Goal: Transaction & Acquisition: Purchase product/service

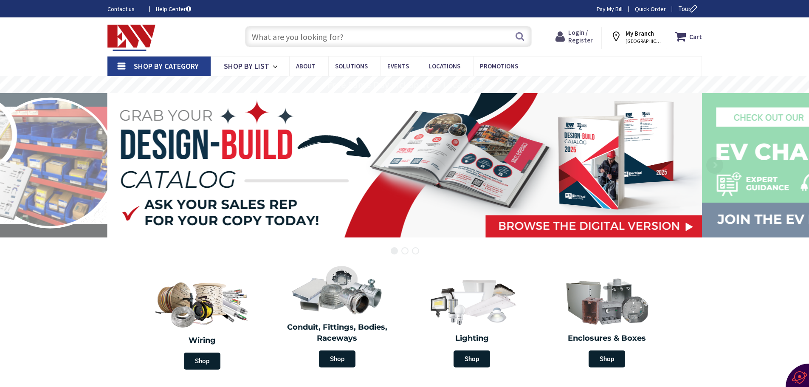
click at [577, 33] on span "Login / Register" at bounding box center [580, 36] width 25 height 16
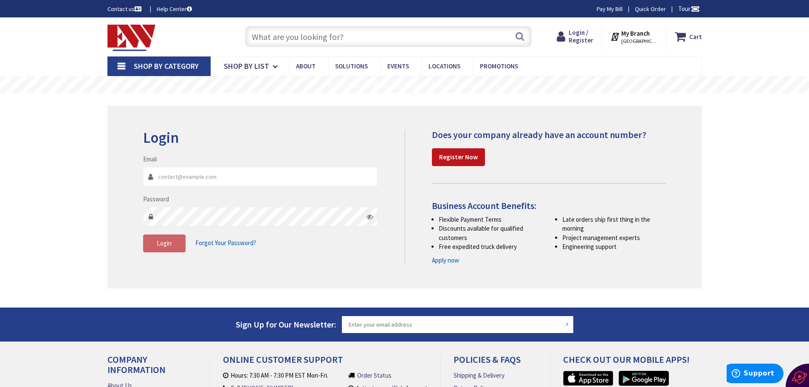
drag, startPoint x: 158, startPoint y: 177, endPoint x: 174, endPoint y: 178, distance: 15.7
click at [159, 177] on input "Email" at bounding box center [260, 176] width 235 height 19
type input "[EMAIL_ADDRESS][DOMAIN_NAME]"
click at [170, 245] on span "Login" at bounding box center [164, 243] width 15 height 8
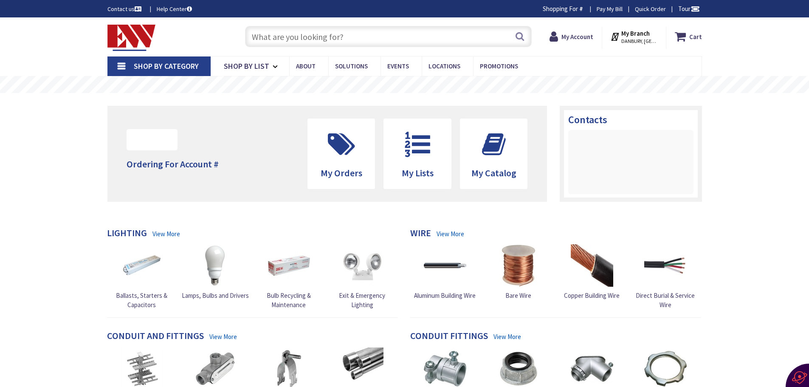
click at [256, 39] on input "text" at bounding box center [388, 36] width 287 height 21
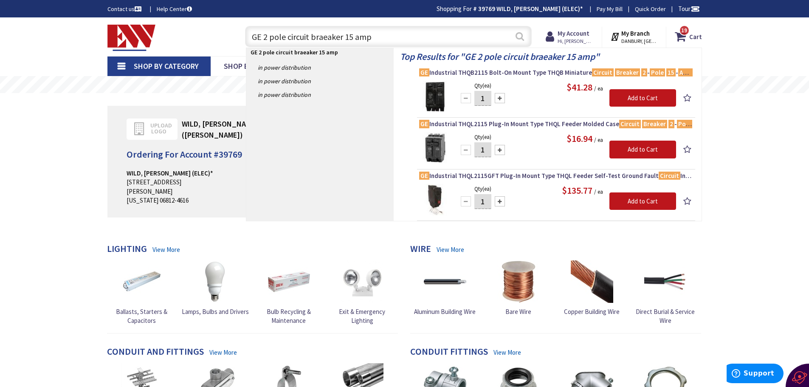
type input "GE 2 pole circuit braeaker 15 amp"
click at [519, 36] on button "Search" at bounding box center [519, 36] width 11 height 19
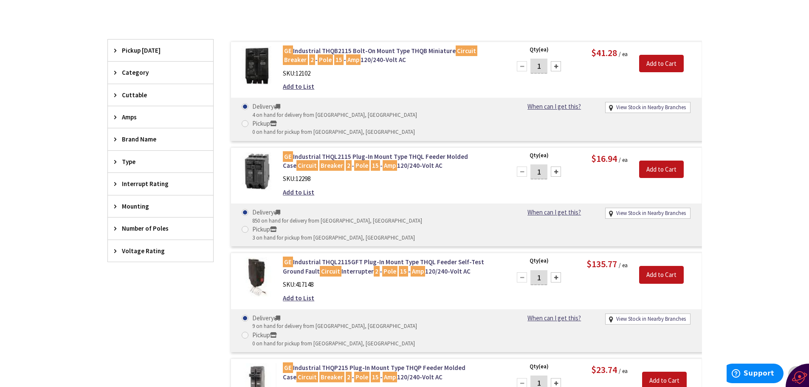
scroll to position [148, 0]
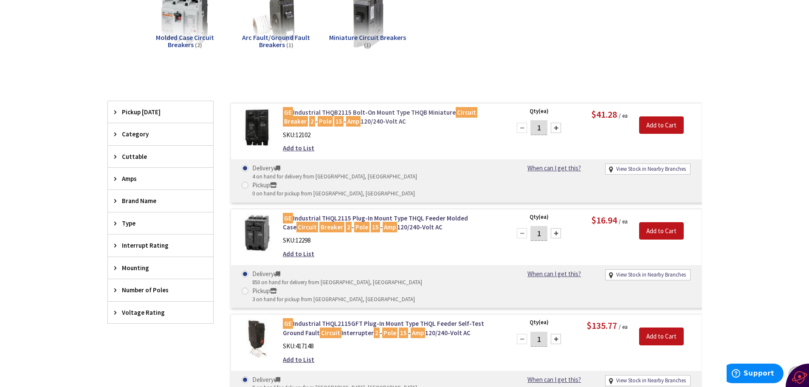
click at [346, 111] on link "GE Industrial THQB2115 Bolt-On Mount Type THQB Miniature Circuit Breaker 2 - Po…" at bounding box center [391, 117] width 216 height 18
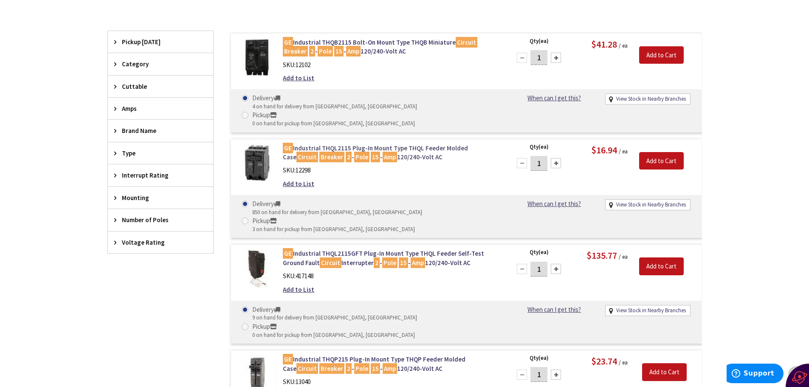
click at [341, 143] on link "GE Industrial THQL2115 Plug-In Mount Type THQL Feeder Molded Case Circuit Break…" at bounding box center [391, 152] width 216 height 18
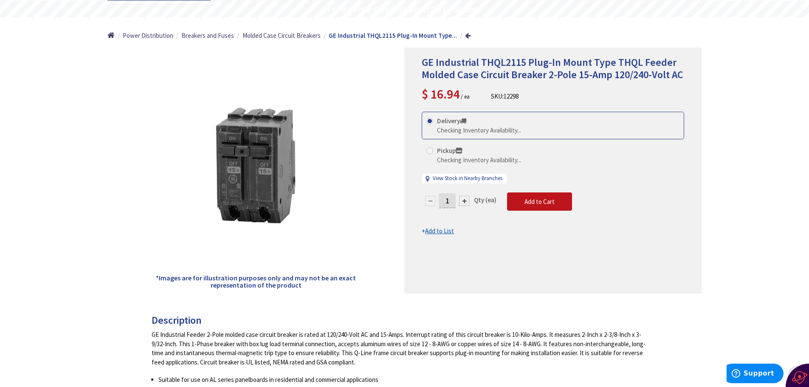
scroll to position [85, 0]
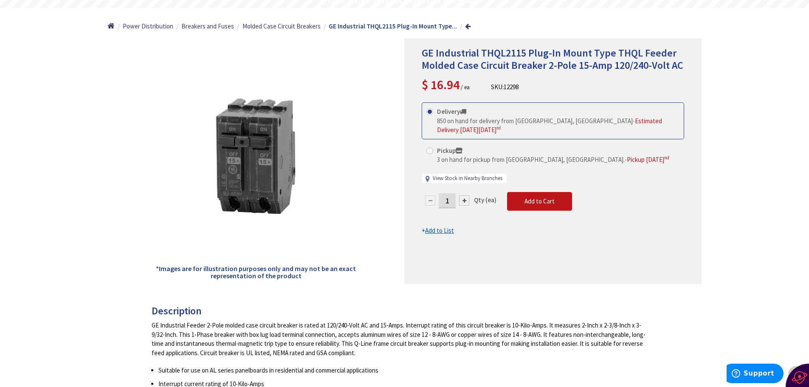
click at [440, 177] on link "View Stock in Nearby Branches" at bounding box center [468, 178] width 70 height 8
select select "data-availability"
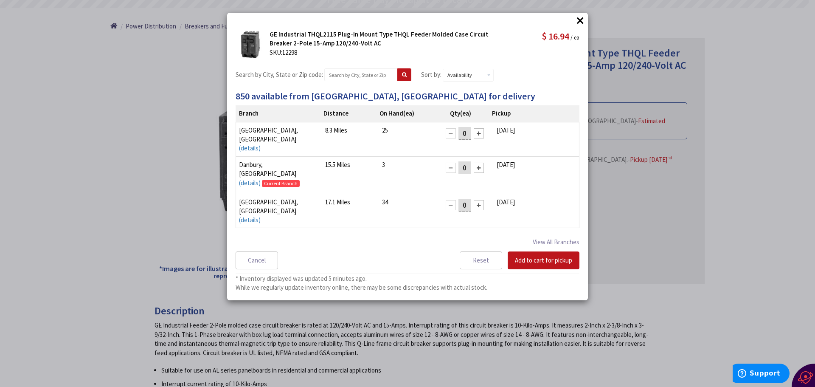
click at [578, 21] on button "×" at bounding box center [580, 20] width 13 height 13
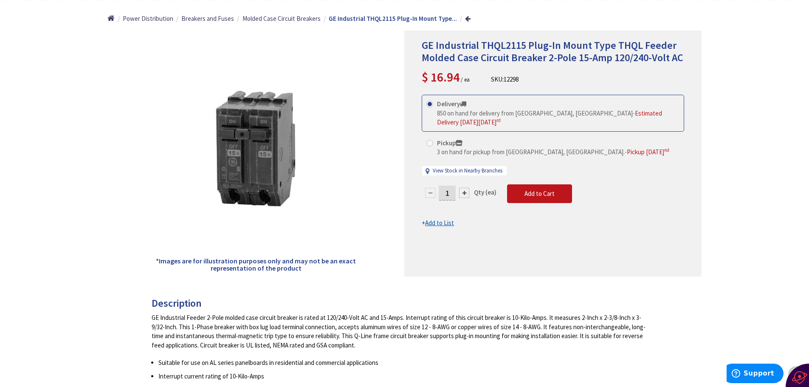
scroll to position [0, 0]
